Goal: Transaction & Acquisition: Purchase product/service

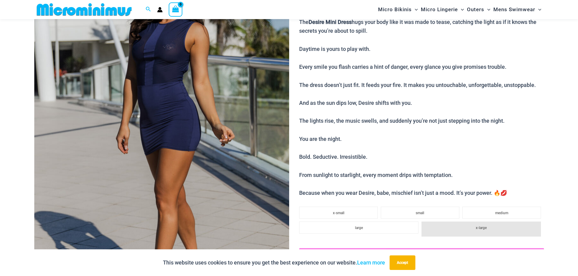
scroll to position [56, 0]
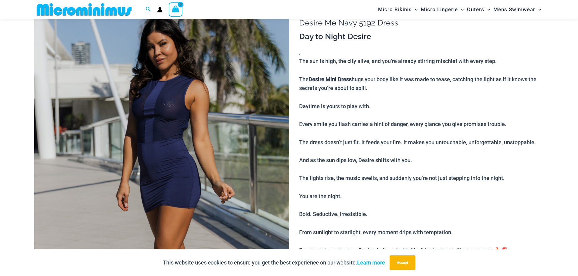
click at [189, 111] on img at bounding box center [161, 190] width 255 height 382
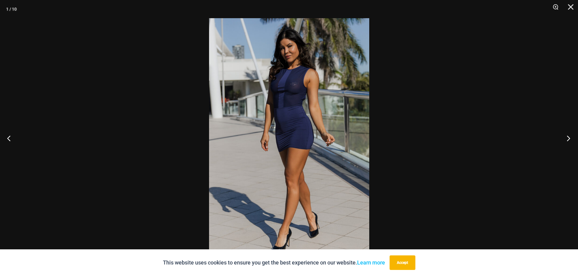
click at [568, 137] on button "Next" at bounding box center [566, 138] width 23 height 30
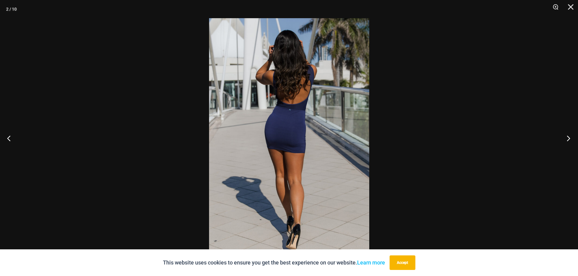
click at [568, 137] on button "Next" at bounding box center [566, 138] width 23 height 30
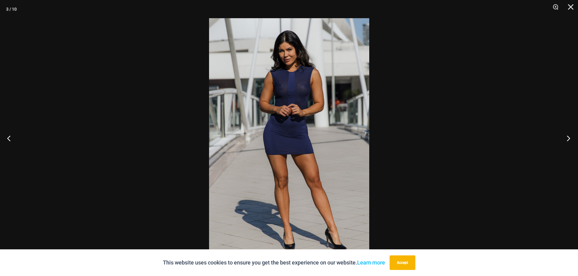
click at [568, 137] on button "Next" at bounding box center [566, 138] width 23 height 30
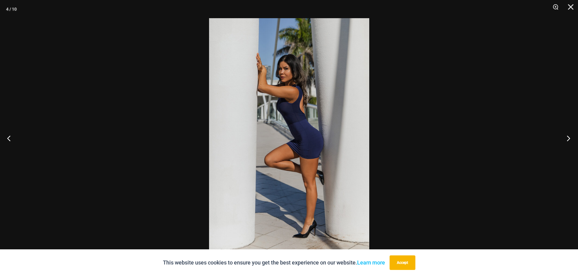
click at [568, 137] on button "Next" at bounding box center [566, 138] width 23 height 30
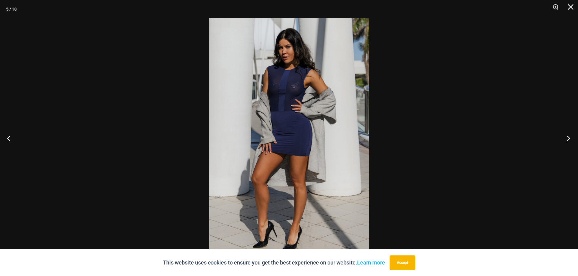
click at [568, 137] on button "Next" at bounding box center [566, 138] width 23 height 30
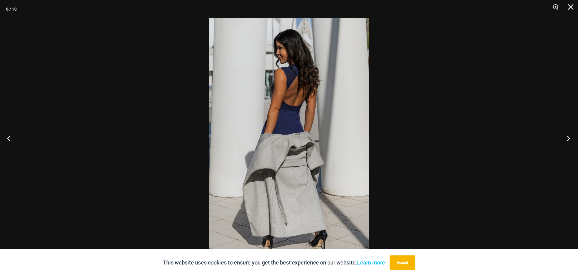
click at [568, 137] on button "Next" at bounding box center [566, 138] width 23 height 30
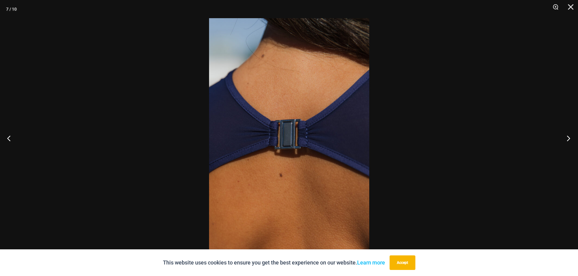
click at [568, 137] on button "Next" at bounding box center [566, 138] width 23 height 30
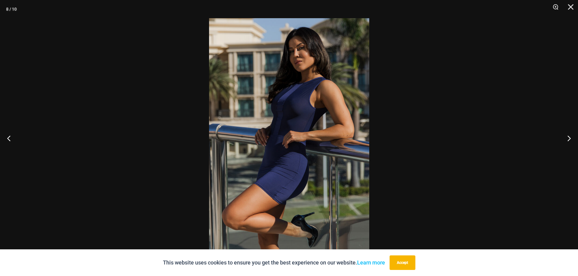
click at [250, 136] on img at bounding box center [289, 138] width 160 height 240
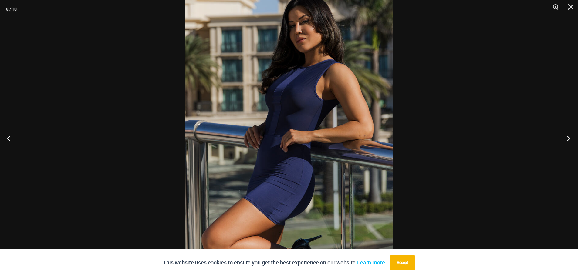
click at [567, 140] on button "Next" at bounding box center [566, 138] width 23 height 30
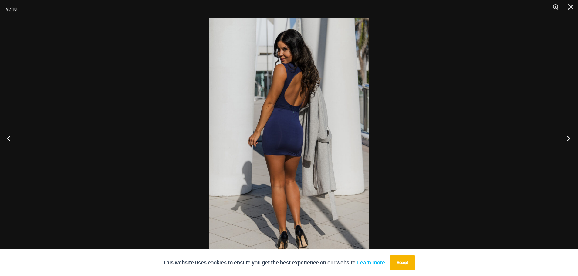
click at [567, 140] on button "Next" at bounding box center [566, 138] width 23 height 30
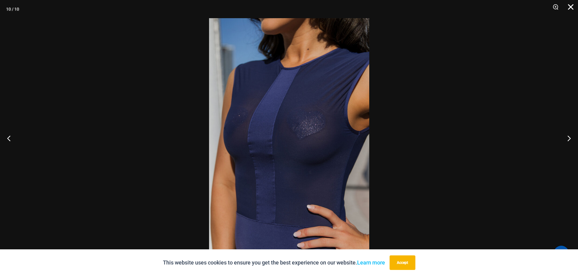
click at [573, 5] on button "Close" at bounding box center [568, 9] width 15 height 18
